Goal: Information Seeking & Learning: Learn about a topic

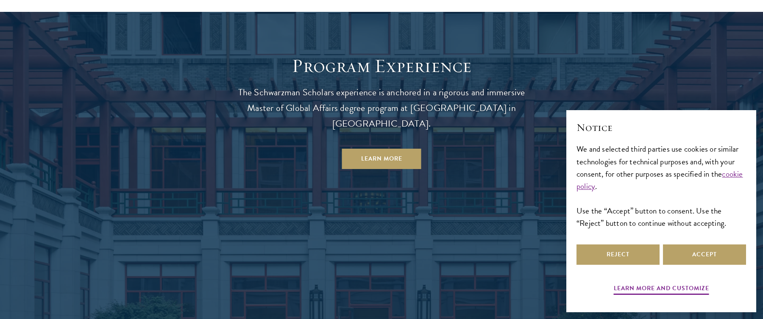
scroll to position [712, 0]
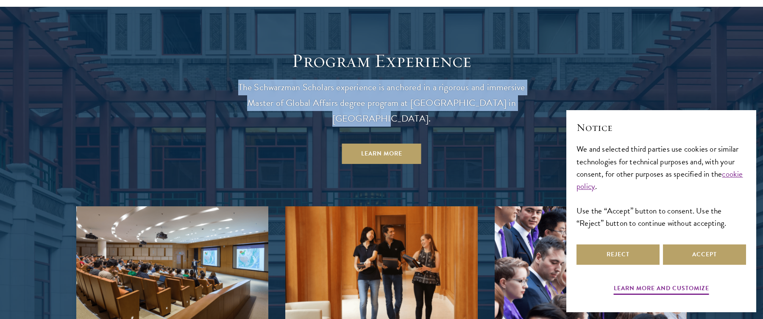
drag, startPoint x: 239, startPoint y: 89, endPoint x: 528, endPoint y: 98, distance: 289.5
click at [528, 98] on p "The Schwarzman Scholars experience is anchored in a rigorous and immersive Mast…" at bounding box center [381, 103] width 305 height 47
copy p "The Schwarzman Scholars experience is anchored in a rigorous and immersive Mast…"
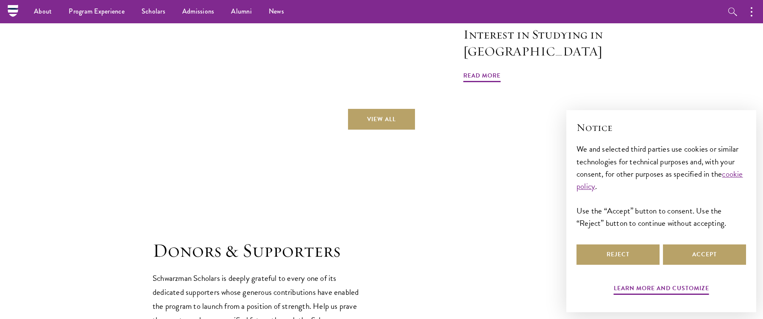
scroll to position [2211, 0]
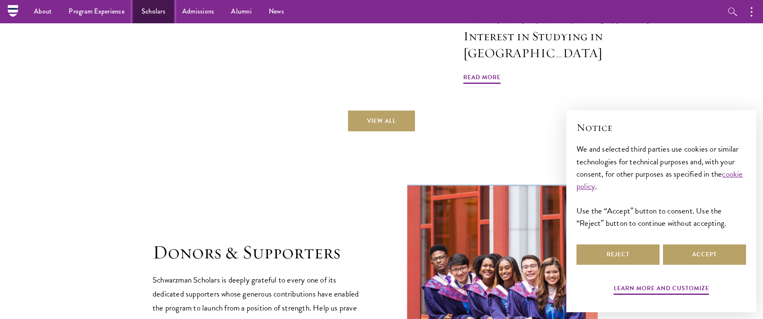
click at [161, 15] on link "Scholars" at bounding box center [153, 11] width 41 height 23
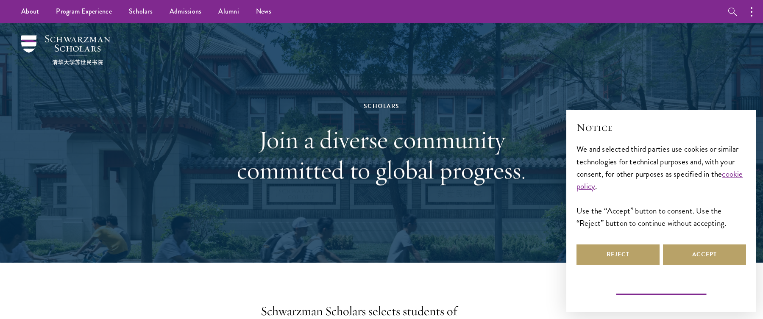
click at [670, 285] on button "Learn more and customize" at bounding box center [660, 289] width 95 height 13
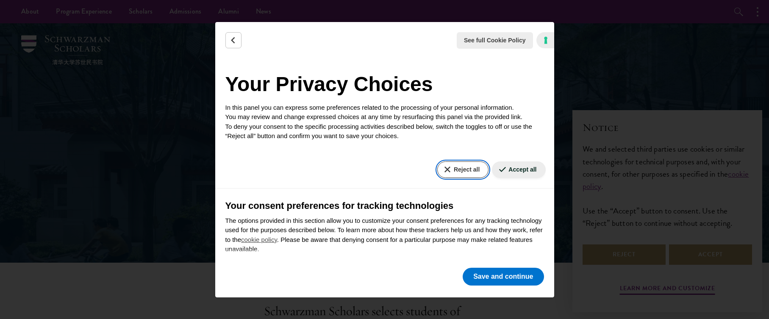
click at [463, 167] on button "Reject all" at bounding box center [462, 169] width 51 height 17
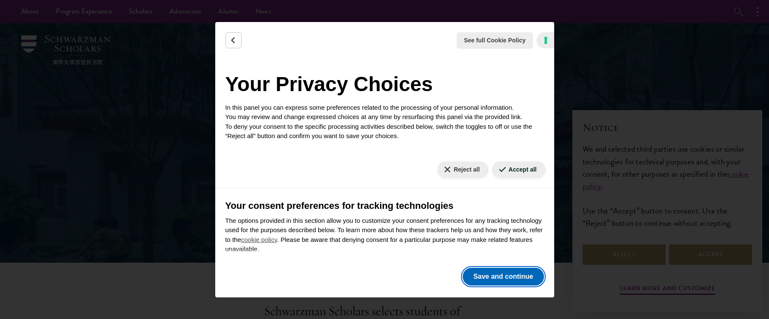
click at [483, 280] on button "Save and continue" at bounding box center [503, 277] width 81 height 18
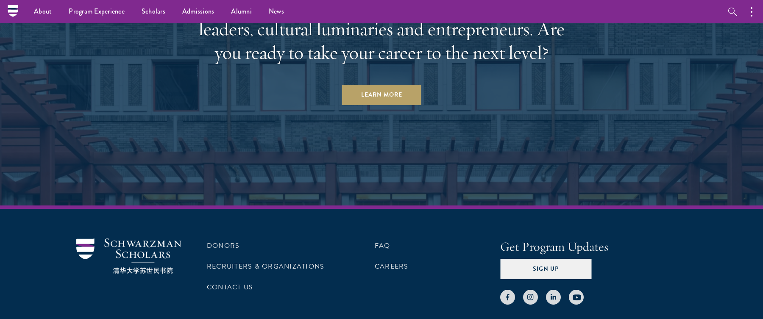
scroll to position [2498, 0]
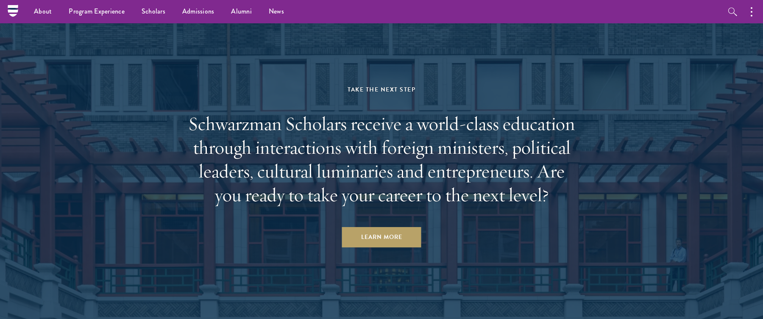
click at [389, 252] on aside "Take the Next Step Schwarzman Scholars receive a world-class education through …" at bounding box center [381, 157] width 763 height 381
click at [412, 243] on link "Learn More" at bounding box center [381, 237] width 79 height 20
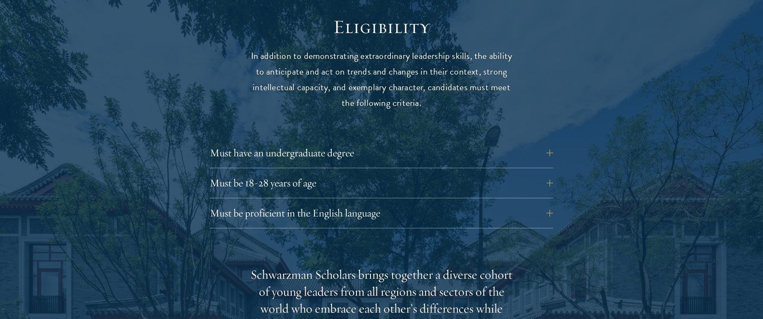
scroll to position [1118, 0]
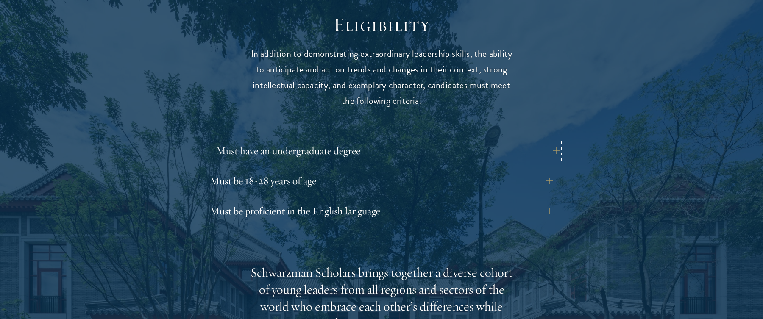
click at [412, 141] on button "Must have an undergraduate degree" at bounding box center [387, 151] width 343 height 20
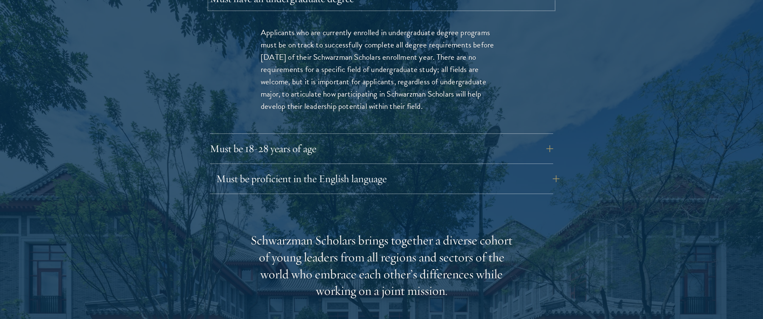
scroll to position [1271, 0]
click at [425, 168] on button "Must be proficient in the English language" at bounding box center [387, 178] width 343 height 20
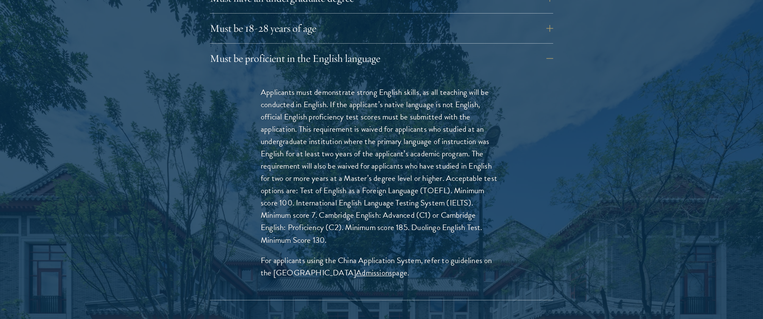
drag, startPoint x: 261, startPoint y: 71, endPoint x: 404, endPoint y: 256, distance: 234.0
click at [404, 256] on div "Applicants must demonstrate strong English skills, as all teaching will be cond…" at bounding box center [381, 186] width 292 height 227
copy div "Applicants must demonstrate strong English skills, as all teaching will be cond…"
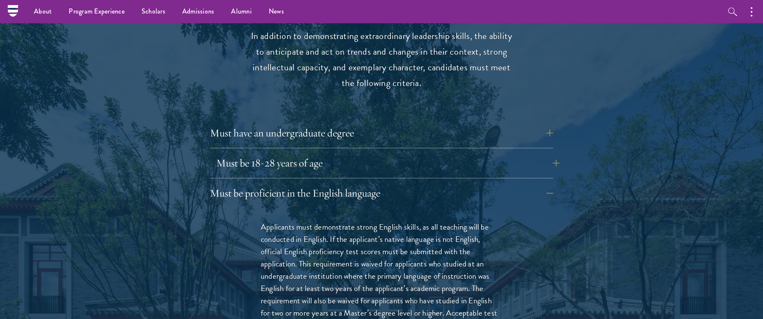
scroll to position [1118, 0]
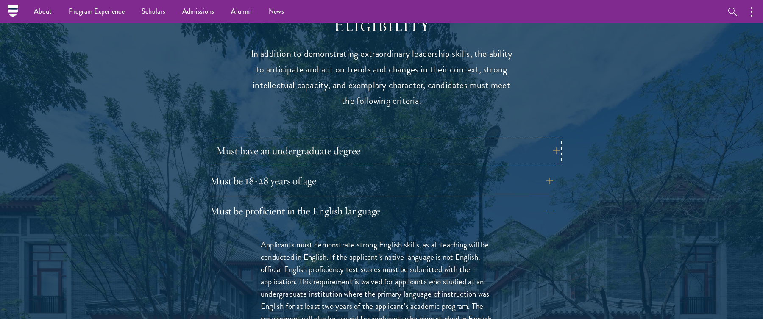
click at [377, 141] on button "Must have an undergraduate degree" at bounding box center [387, 151] width 343 height 20
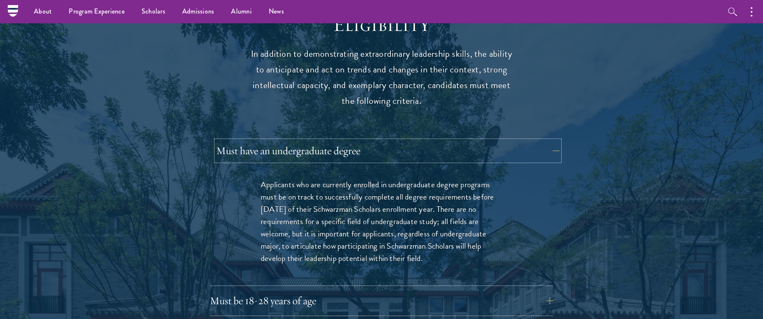
click at [376, 141] on button "Must have an undergraduate degree" at bounding box center [387, 151] width 343 height 20
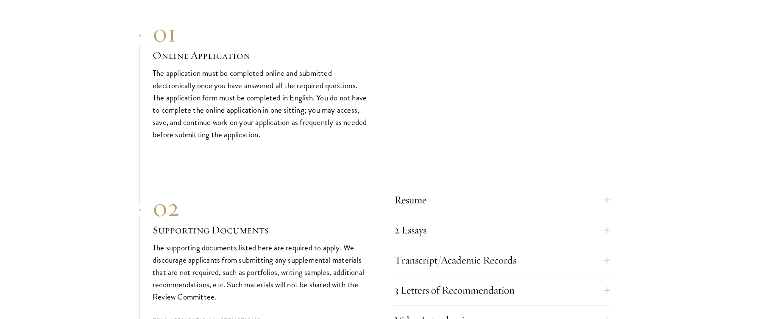
scroll to position [2593, 0]
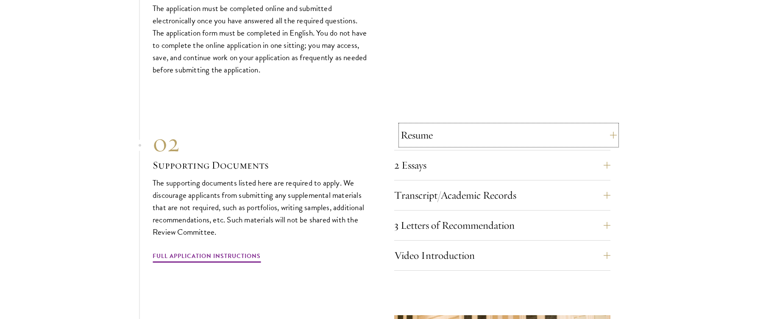
click at [474, 125] on button "Resume" at bounding box center [508, 135] width 216 height 20
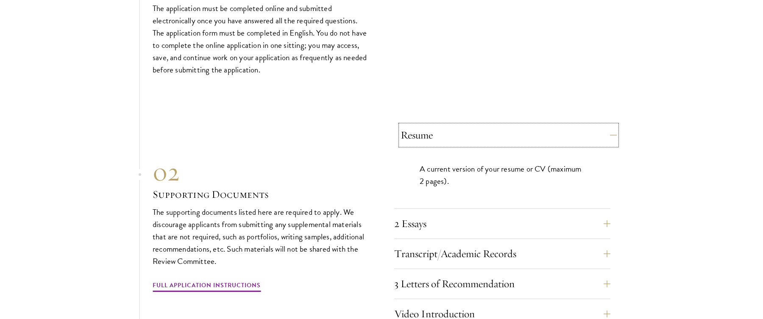
click at [472, 125] on button "Resume" at bounding box center [508, 135] width 216 height 20
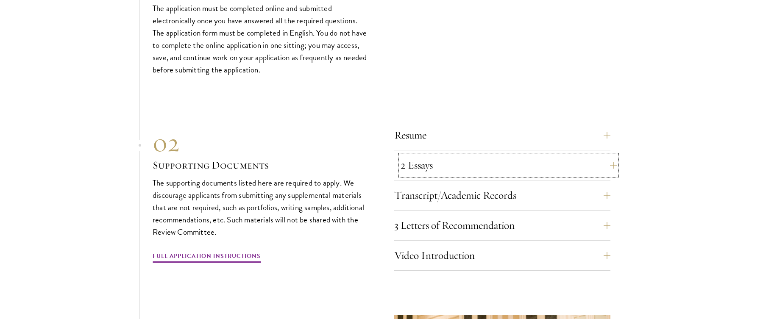
click at [460, 157] on button "2 Essays" at bounding box center [508, 165] width 216 height 20
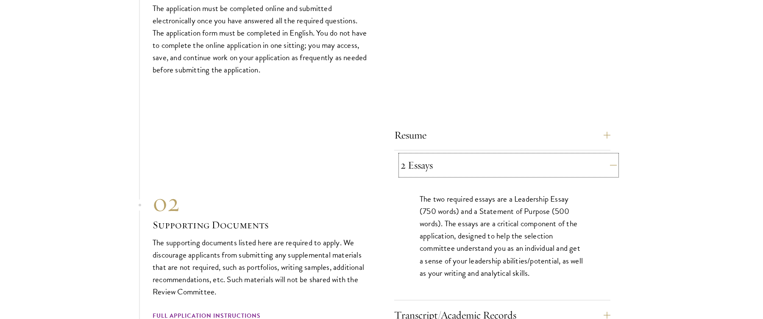
click at [459, 157] on button "2 Essays" at bounding box center [508, 165] width 216 height 20
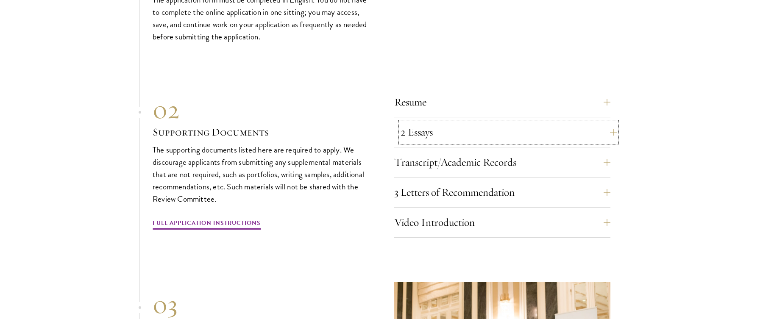
scroll to position [2644, 0]
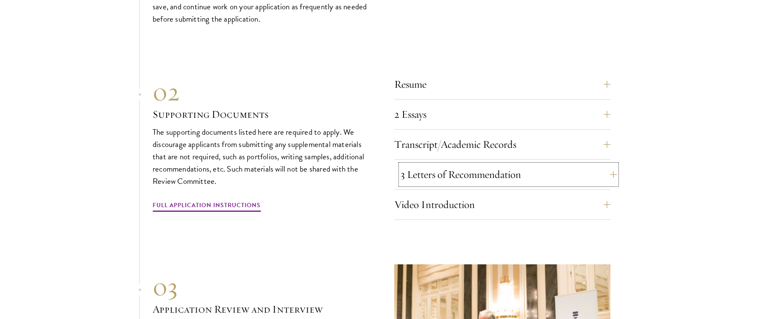
click at [451, 164] on button "3 Letters of Recommendation" at bounding box center [508, 174] width 216 height 20
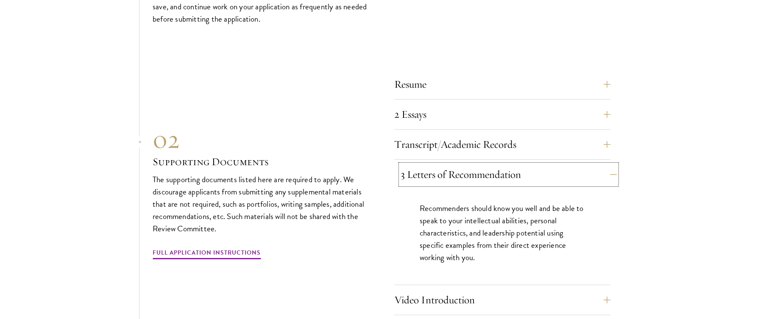
click at [449, 164] on button "3 Letters of Recommendation" at bounding box center [508, 174] width 216 height 20
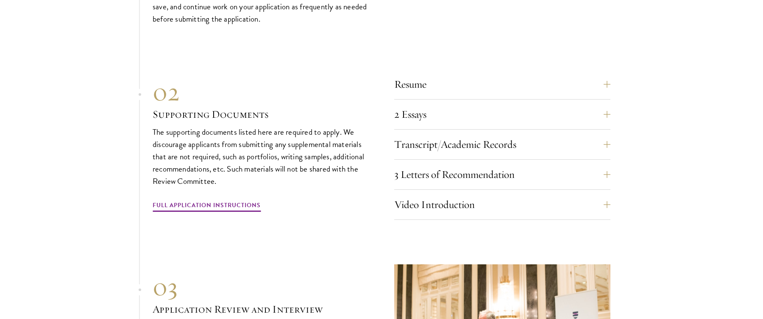
click at [460, 139] on div "Transcript/Academic Records You are required to scan and upload official transc…" at bounding box center [502, 146] width 216 height 25
click at [463, 134] on button "Transcript/Academic Records" at bounding box center [508, 144] width 216 height 20
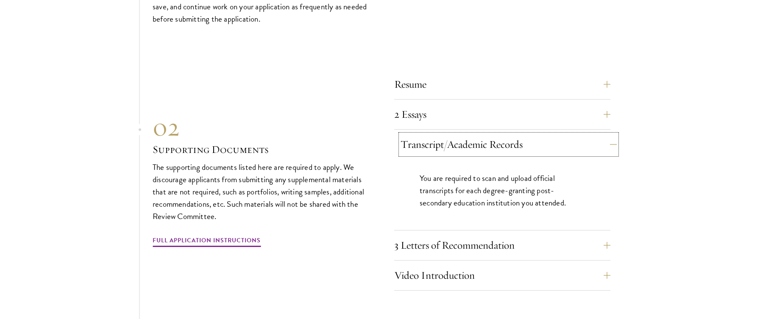
click at [463, 134] on button "Transcript/Academic Records" at bounding box center [508, 144] width 216 height 20
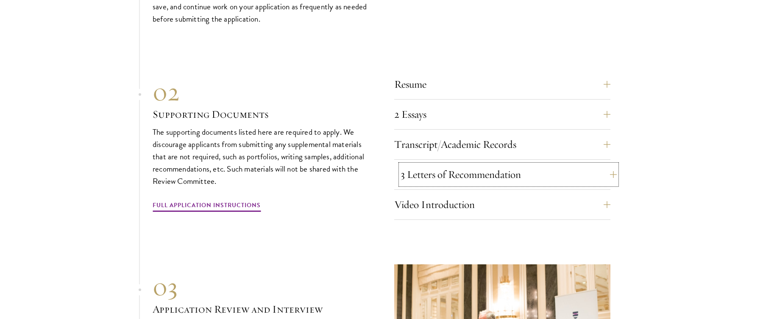
click at [429, 164] on button "3 Letters of Recommendation" at bounding box center [508, 174] width 216 height 20
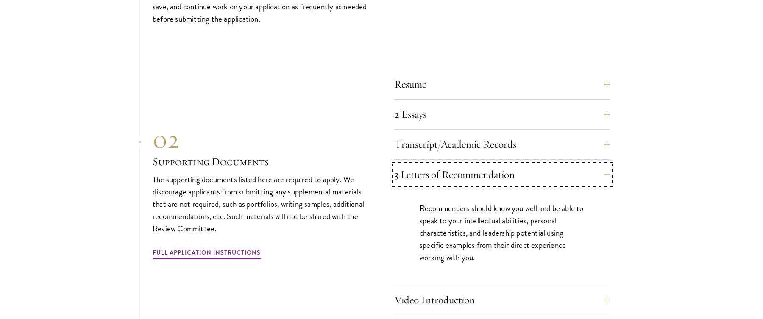
scroll to position [2694, 0]
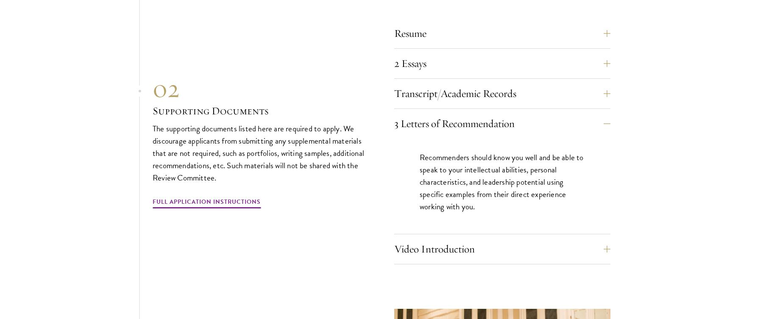
click at [413, 219] on div "Resume A current version of your resume or CV (maximum 2 pages). 2 Essays The t…" at bounding box center [502, 143] width 216 height 241
click at [389, 231] on div "Resume A current version of your resume or CV (maximum 2 pages). 2 Essays The t…" at bounding box center [382, 142] width 458 height 246
click at [402, 239] on button "Video Introduction" at bounding box center [508, 249] width 216 height 20
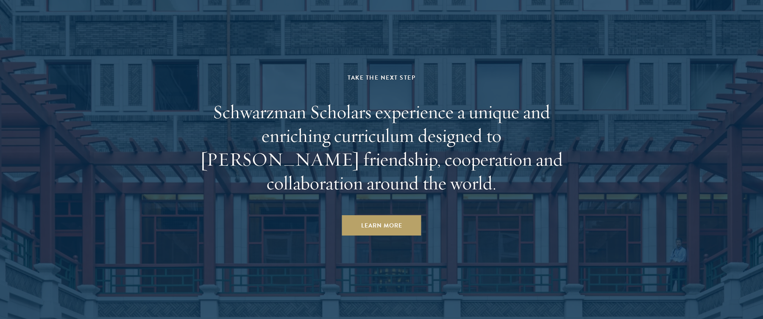
scroll to position [4169, 0]
